Goal: Entertainment & Leisure: Consume media (video, audio)

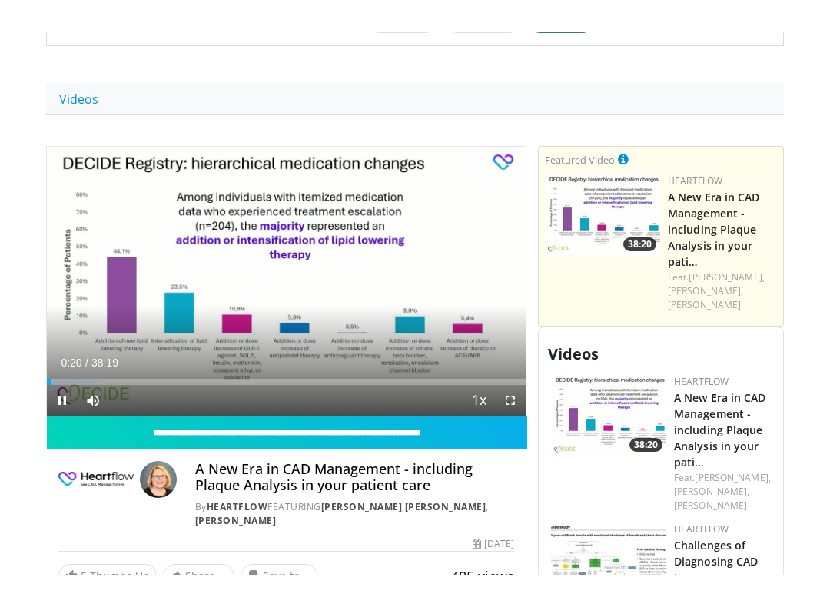
scroll to position [15, 0]
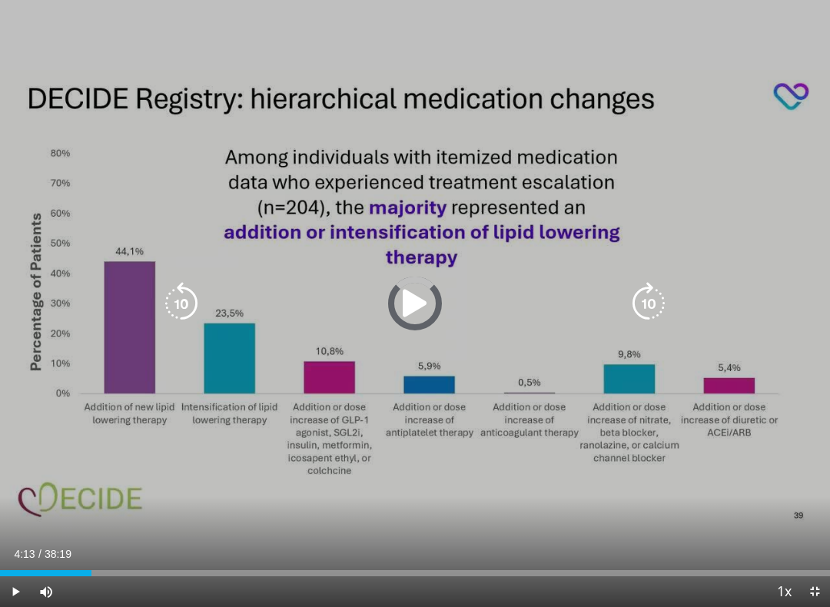
click at [91, 543] on div "Progress Bar" at bounding box center [45, 573] width 91 height 6
click at [137, 543] on div "Progress Bar" at bounding box center [95, 573] width 190 height 6
click at [182, 543] on div "Progress Bar" at bounding box center [184, 573] width 179 height 6
click at [221, 543] on div "Progress Bar" at bounding box center [238, 573] width 181 height 6
click at [261, 543] on div "Progress Bar" at bounding box center [277, 573] width 182 height 6
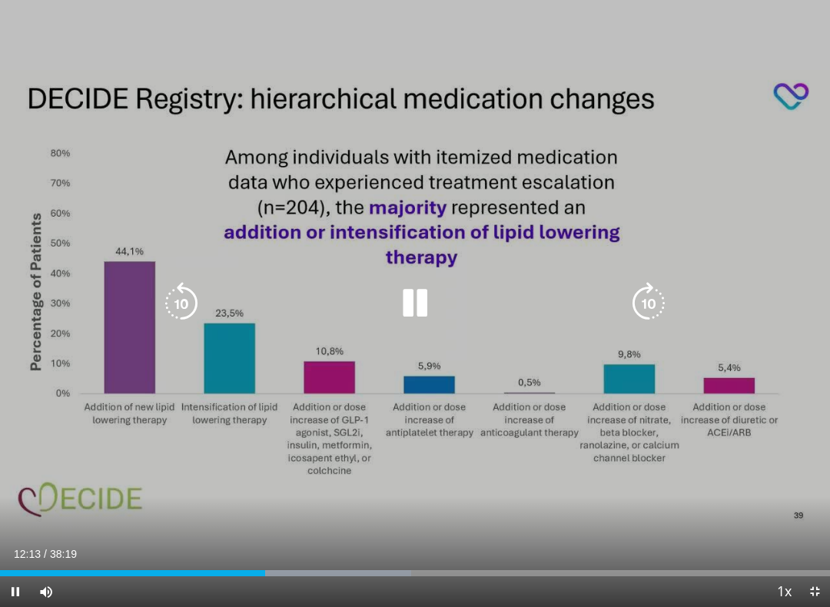
click at [265, 543] on div "Progress Bar" at bounding box center [132, 573] width 265 height 6
click at [350, 543] on div "Loaded : 54.77%" at bounding box center [415, 569] width 830 height 15
click at [381, 543] on div "Progress Bar" at bounding box center [409, 573] width 183 height 6
click at [427, 543] on div "Progress Bar" at bounding box center [447, 573] width 188 height 6
click at [438, 543] on div "Progress Bar" at bounding box center [219, 573] width 438 height 6
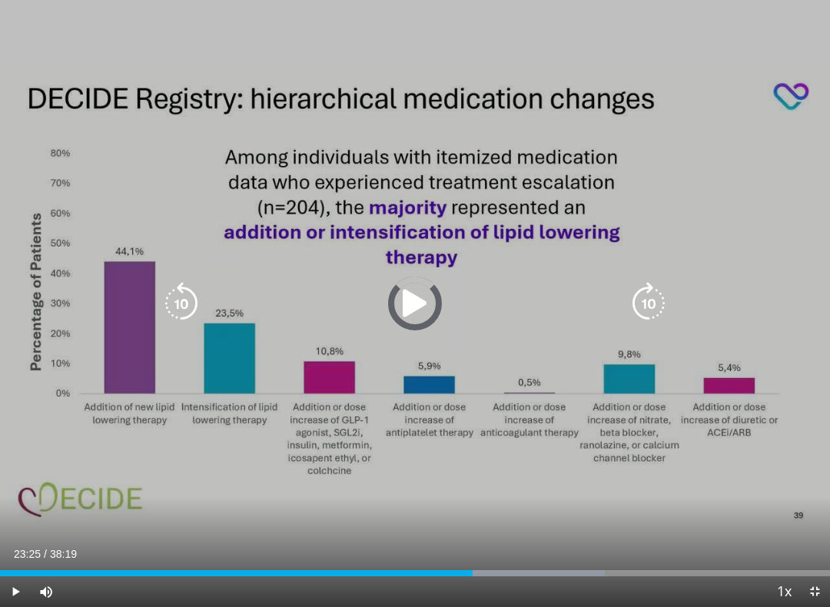
click at [508, 543] on div "Progress Bar" at bounding box center [510, 573] width 189 height 6
click at [543, 543] on div "Progress Bar" at bounding box center [546, 573] width 184 height 6
click at [573, 543] on div "Progress Bar" at bounding box center [595, 573] width 171 height 6
click at [599, 543] on div "Progress Bar" at bounding box center [626, 573] width 188 height 6
click at [634, 543] on div "Progress Bar" at bounding box center [657, 573] width 188 height 6
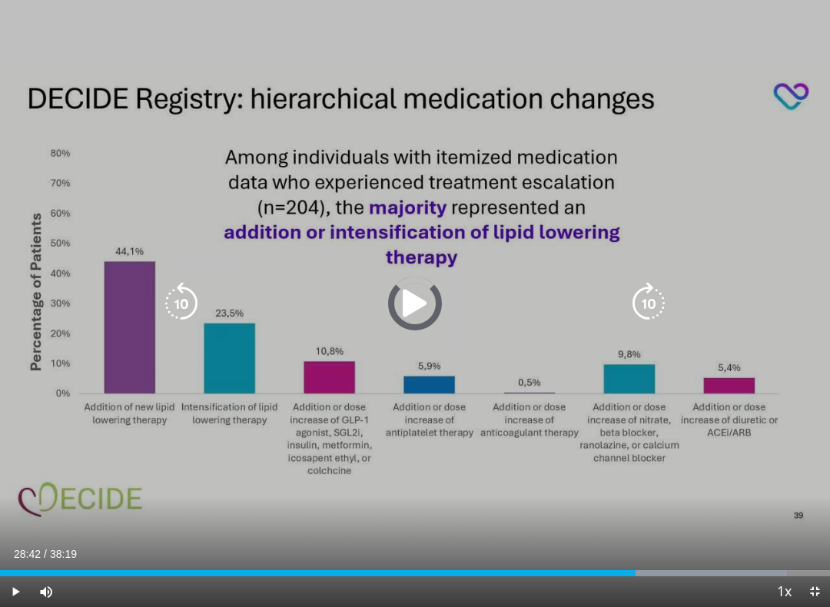
click at [622, 543] on div "Progress Bar" at bounding box center [318, 573] width 636 height 6
click at [678, 543] on div "Progress Bar" at bounding box center [693, 573] width 146 height 6
click at [727, 543] on div "Progress Bar" at bounding box center [733, 573] width 186 height 6
click at [755, 543] on div "Progress Bar" at bounding box center [738, 573] width 184 height 6
click at [762, 543] on div "Progress Bar" at bounding box center [381, 573] width 762 height 6
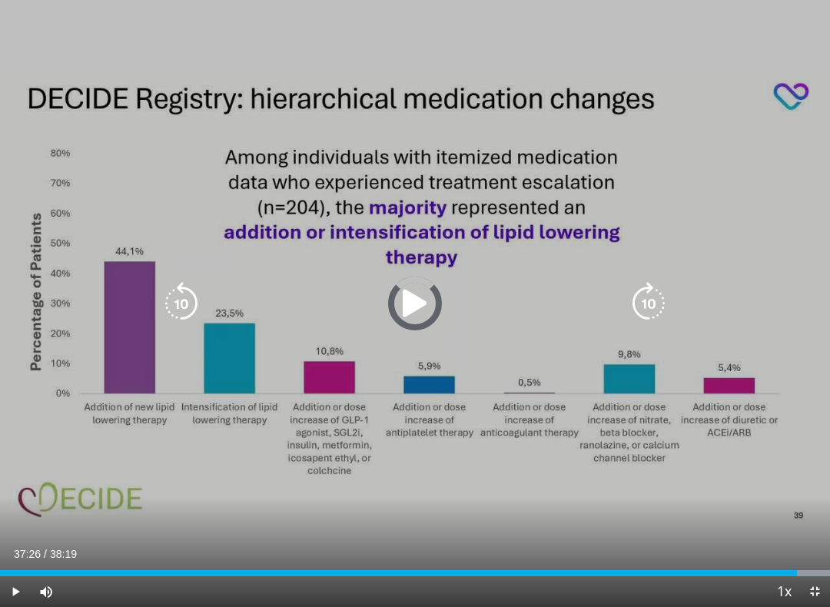
click at [811, 543] on div "Progress Bar" at bounding box center [738, 573] width 184 height 6
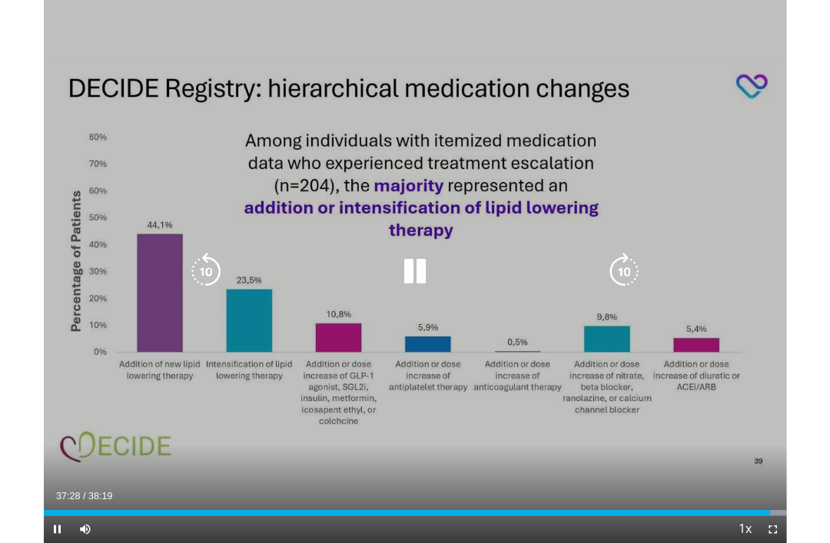
scroll to position [490, 0]
